Goal: Check status: Check status

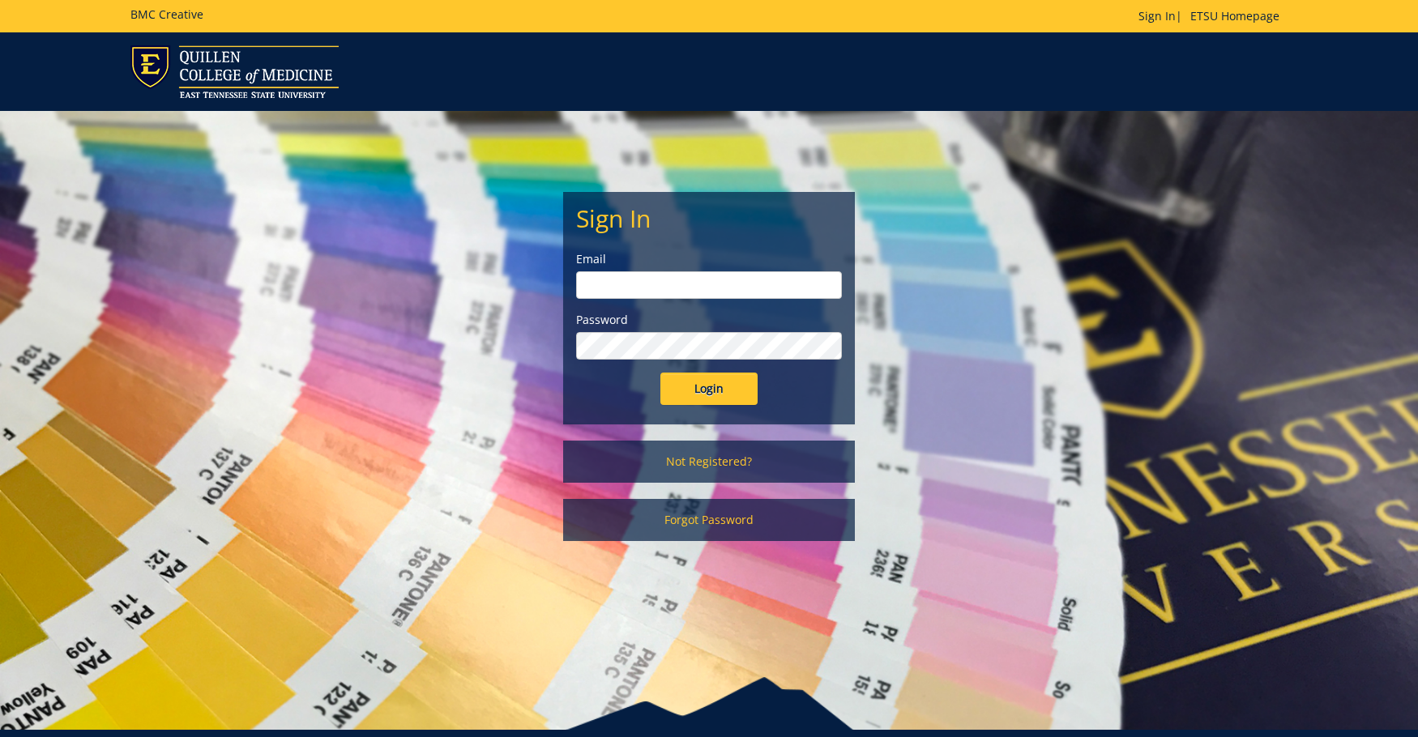
type input "[PERSON_NAME][EMAIL_ADDRESS][DOMAIN_NAME]"
click at [691, 387] on input "Login" at bounding box center [708, 389] width 97 height 32
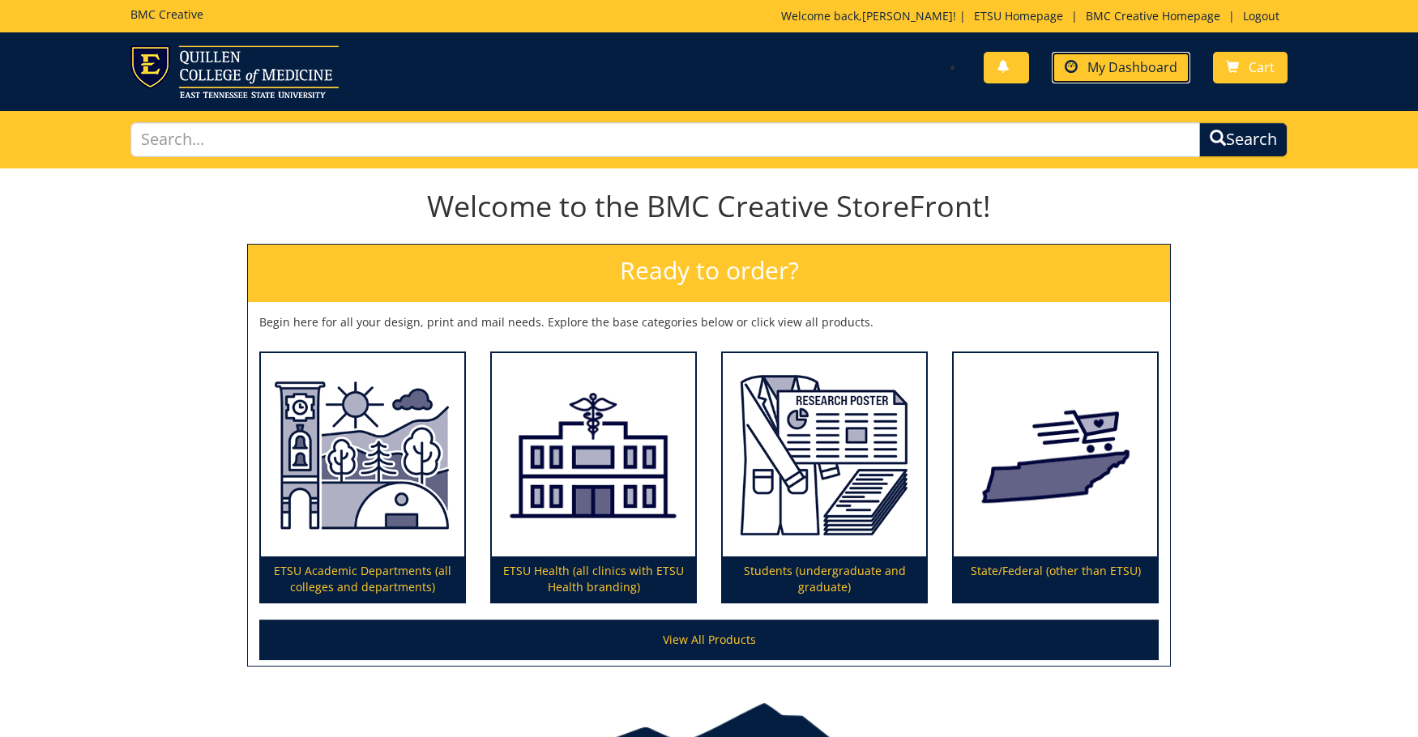
click at [1106, 64] on span "My Dashboard" at bounding box center [1132, 67] width 90 height 18
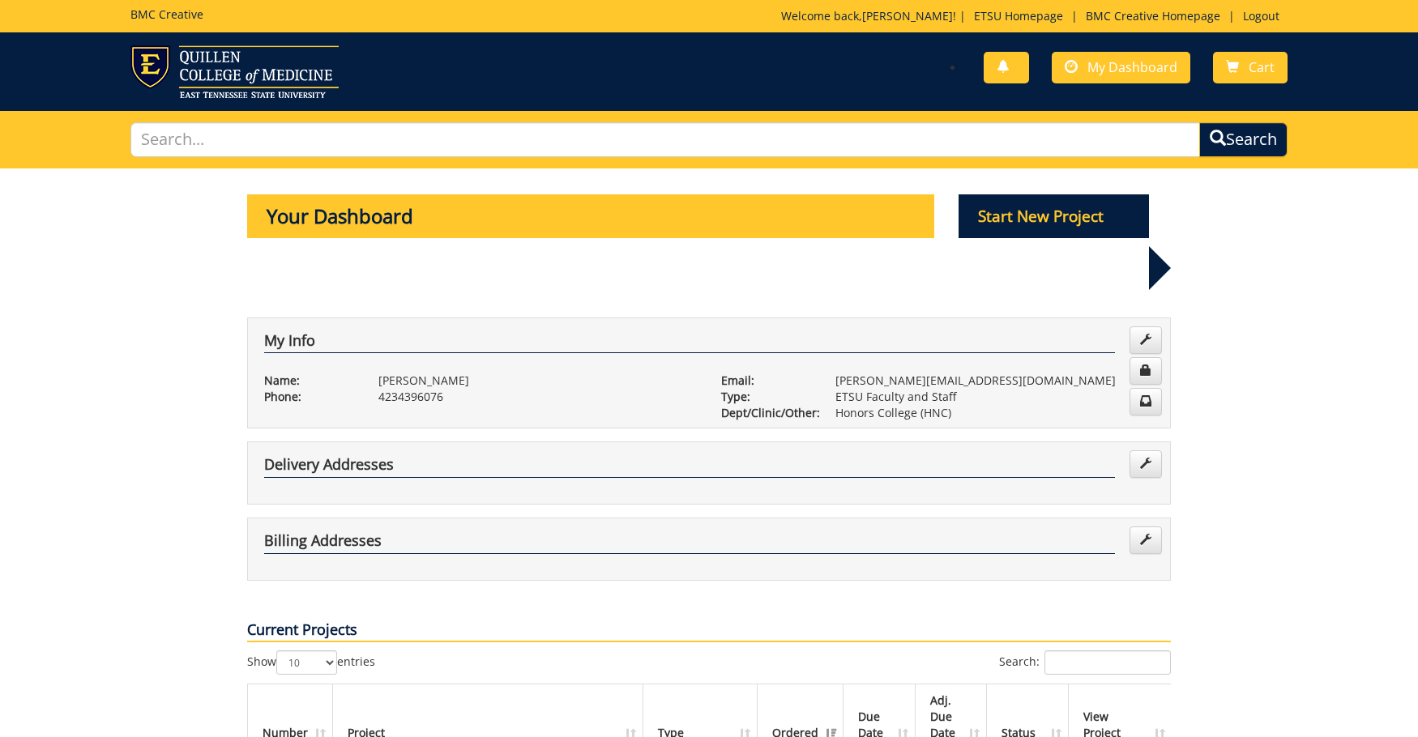
scroll to position [162, 0]
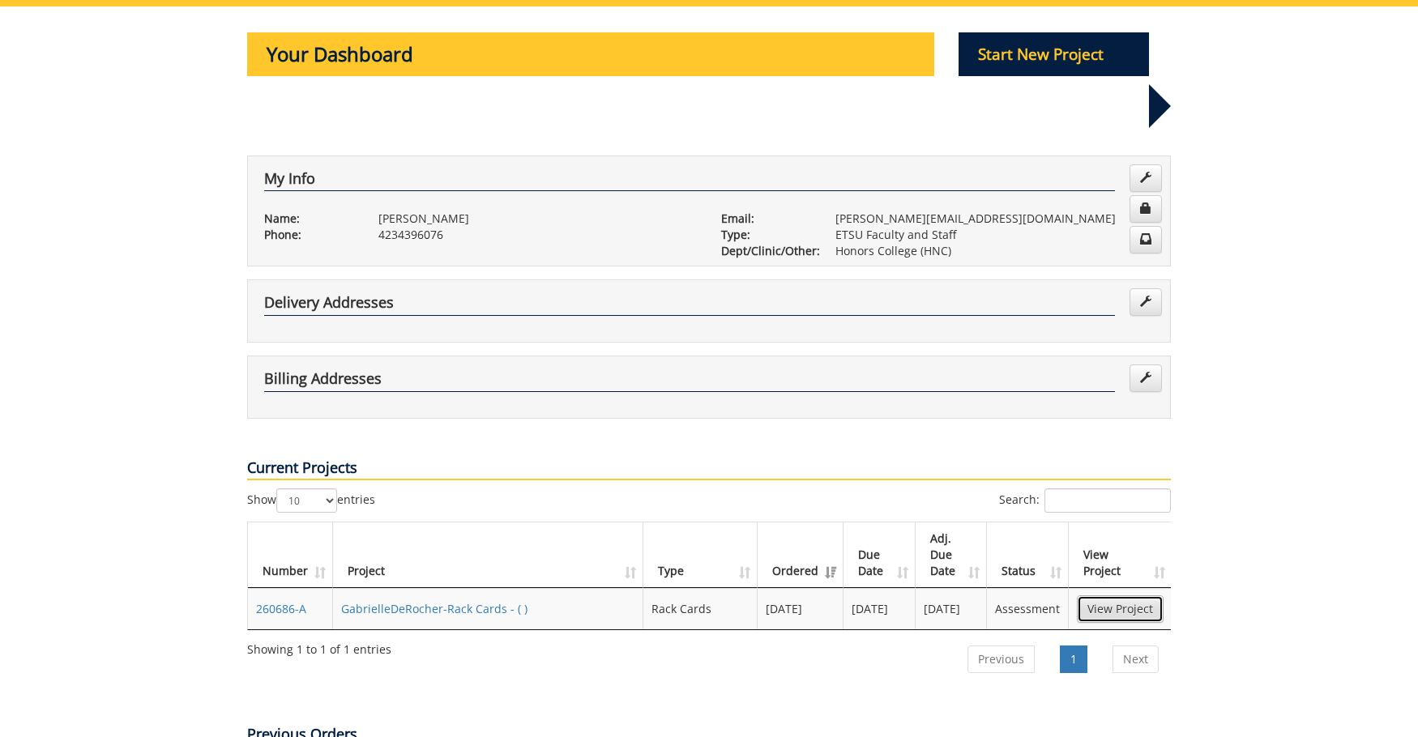
click at [1109, 595] on link "View Project" at bounding box center [1120, 609] width 87 height 28
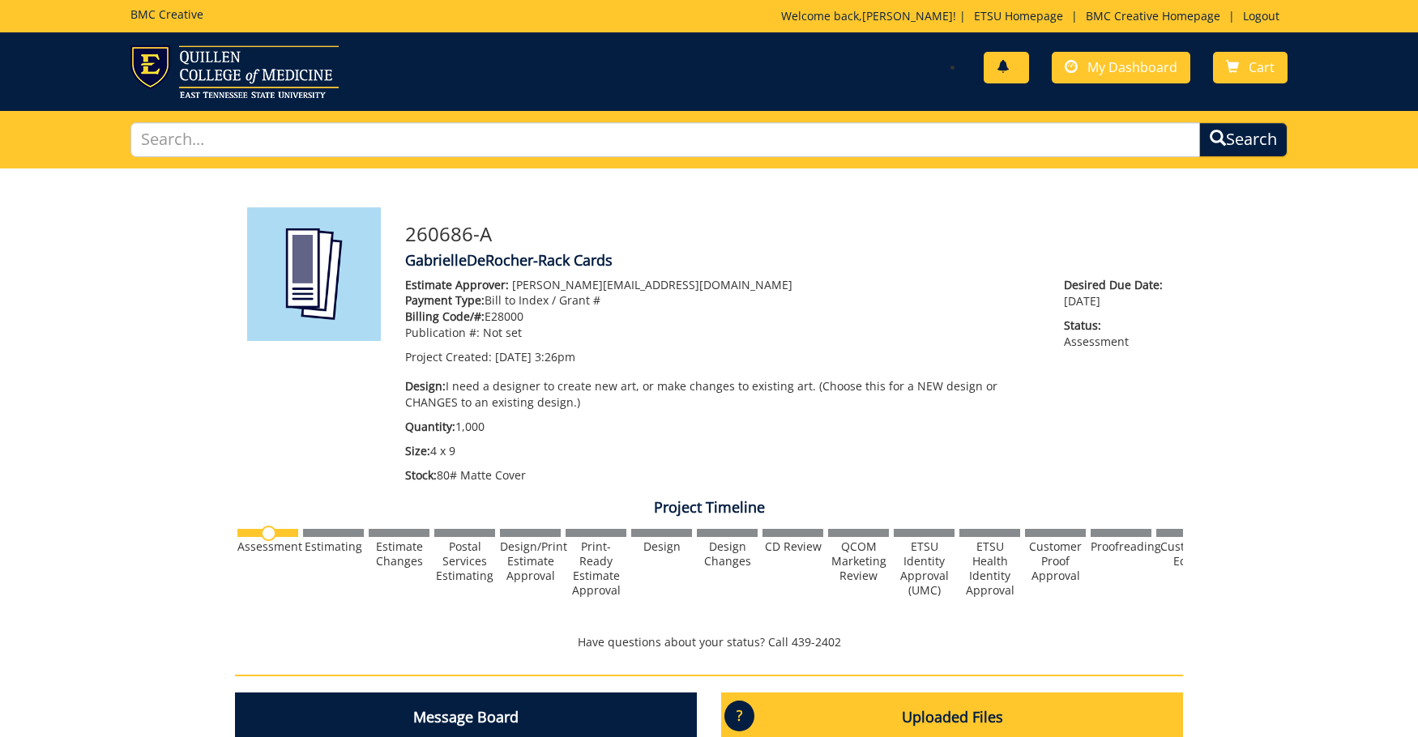
click at [1014, 73] on link at bounding box center [1006, 68] width 45 height 32
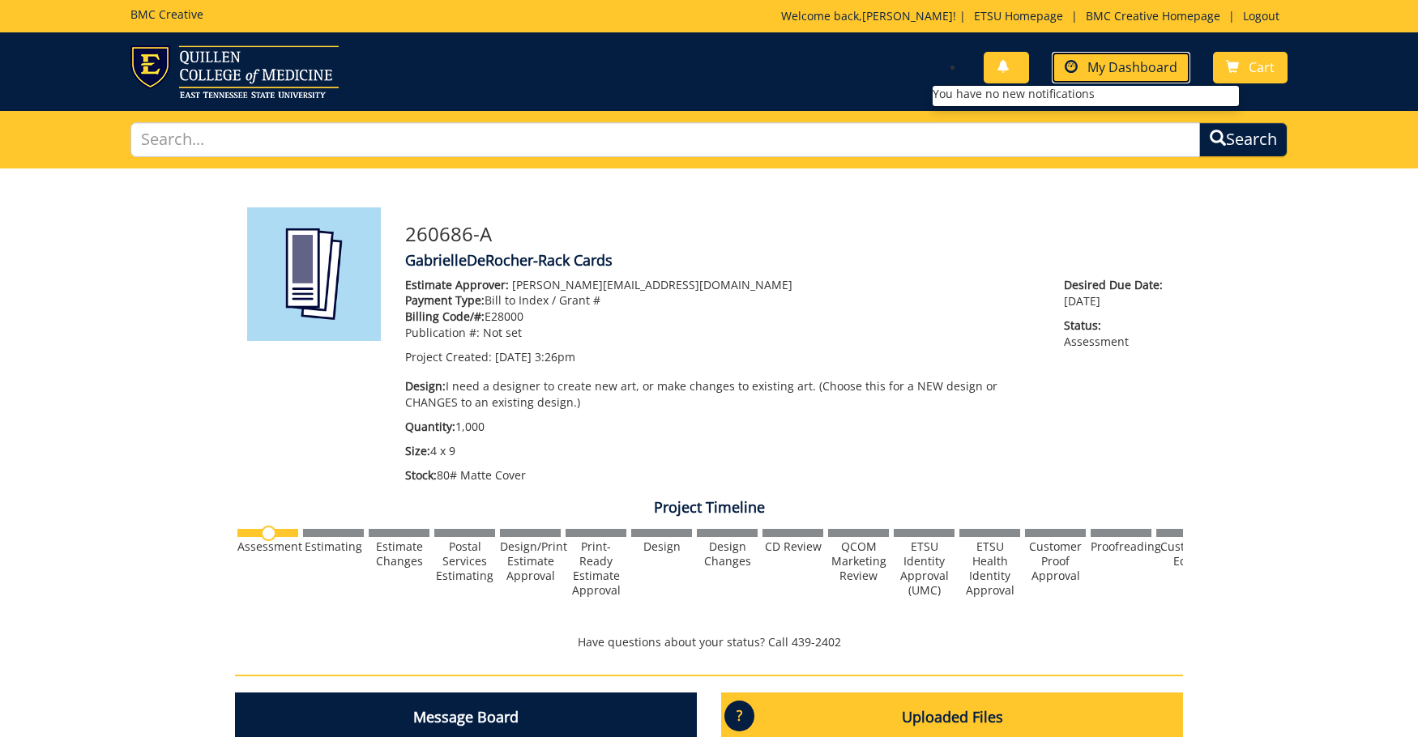
click at [1122, 71] on span "My Dashboard" at bounding box center [1132, 67] width 90 height 18
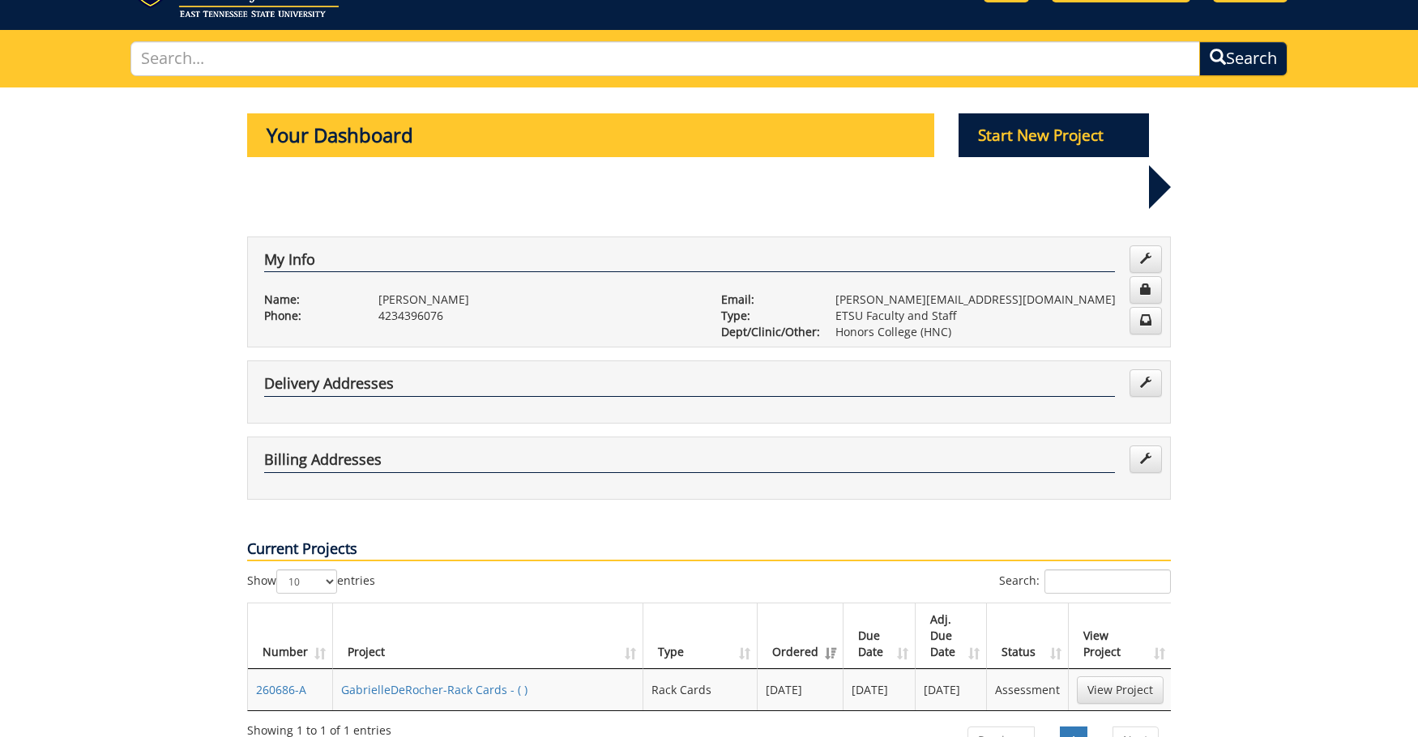
scroll to position [243, 0]
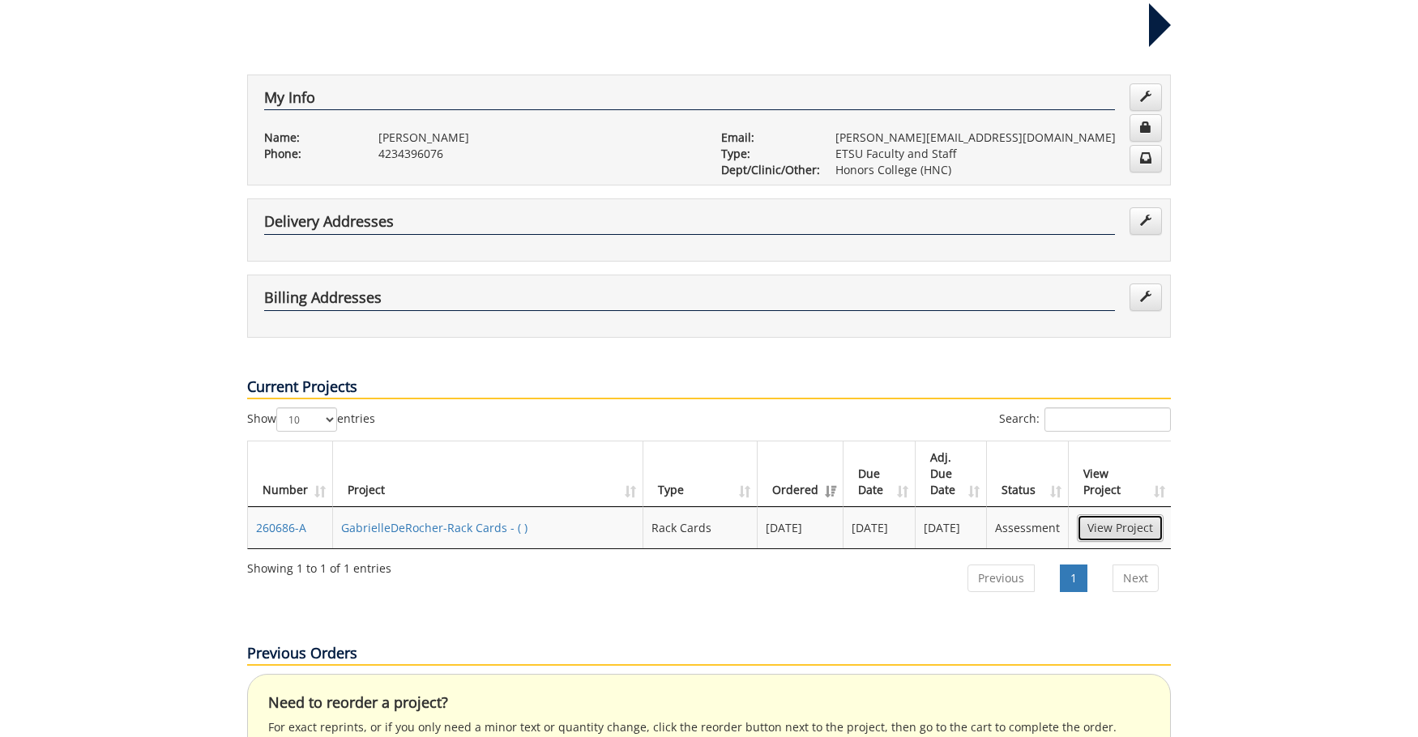
click at [1105, 514] on link "View Project" at bounding box center [1120, 528] width 87 height 28
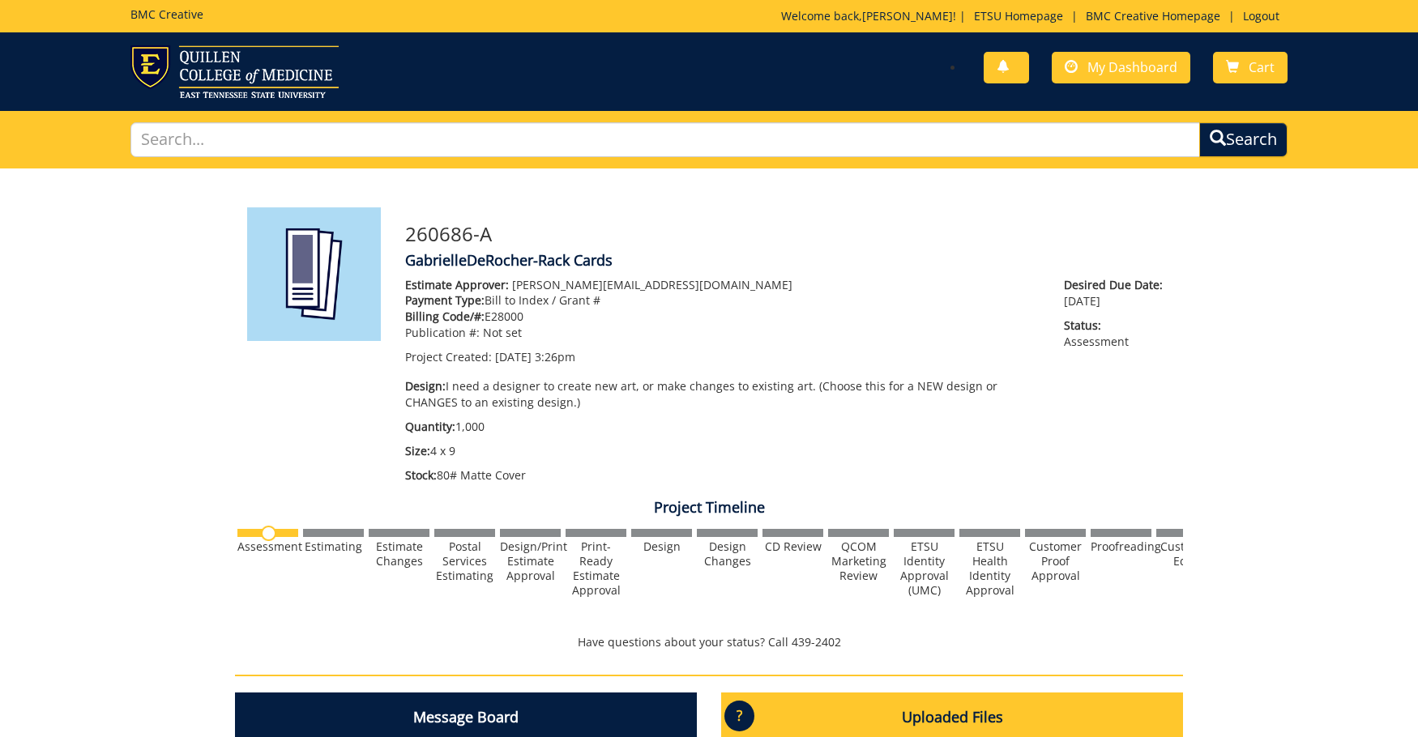
click at [1167, 609] on div "Assessment Estimating Estimate Changes" at bounding box center [709, 572] width 948 height 99
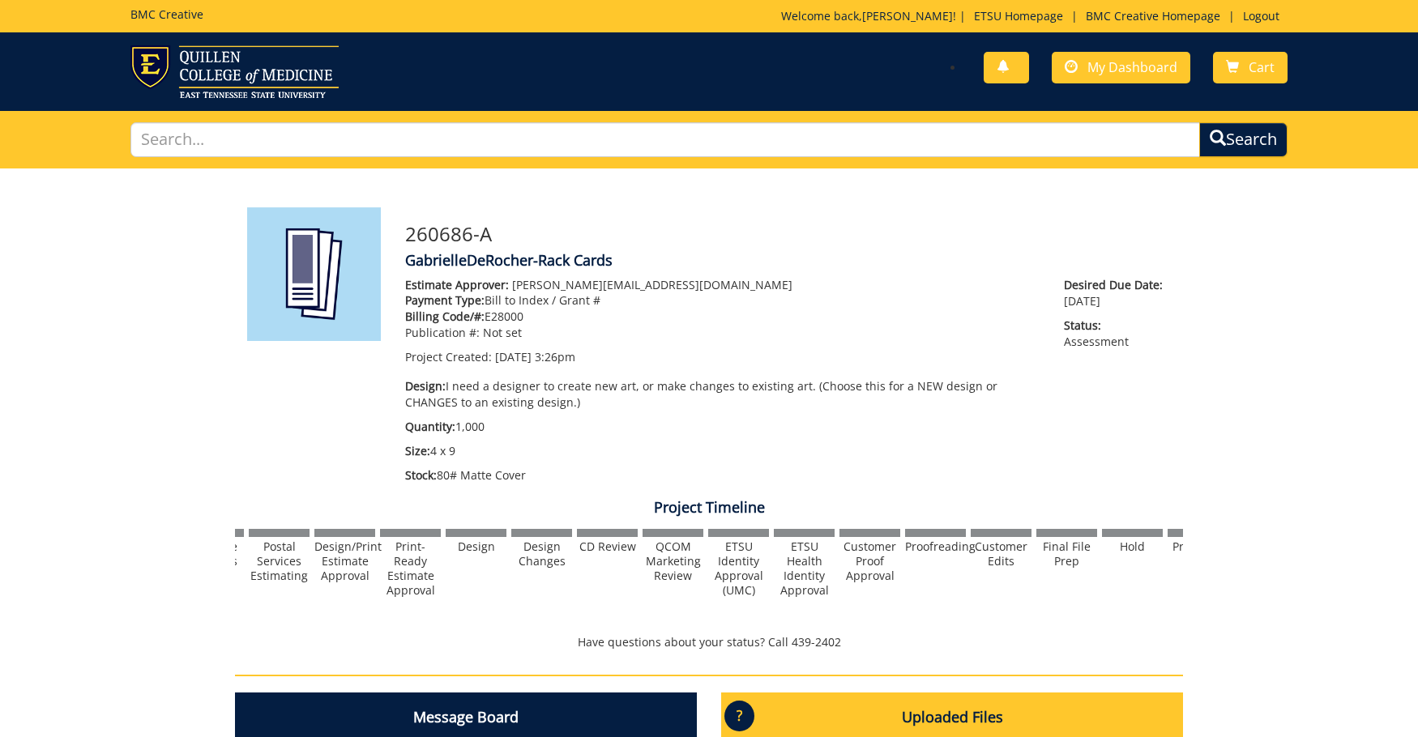
scroll to position [0, 228]
